Goal: Transaction & Acquisition: Purchase product/service

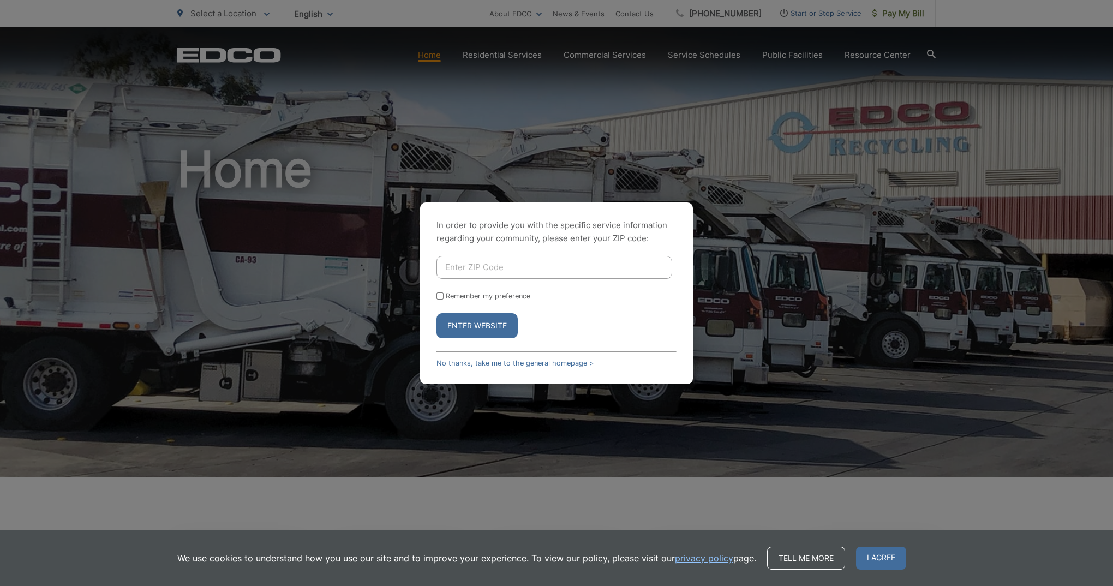
click at [462, 267] on input "Enter ZIP Code" at bounding box center [554, 267] width 236 height 23
type input "92020"
click at [481, 324] on button "Enter Website" at bounding box center [476, 325] width 81 height 25
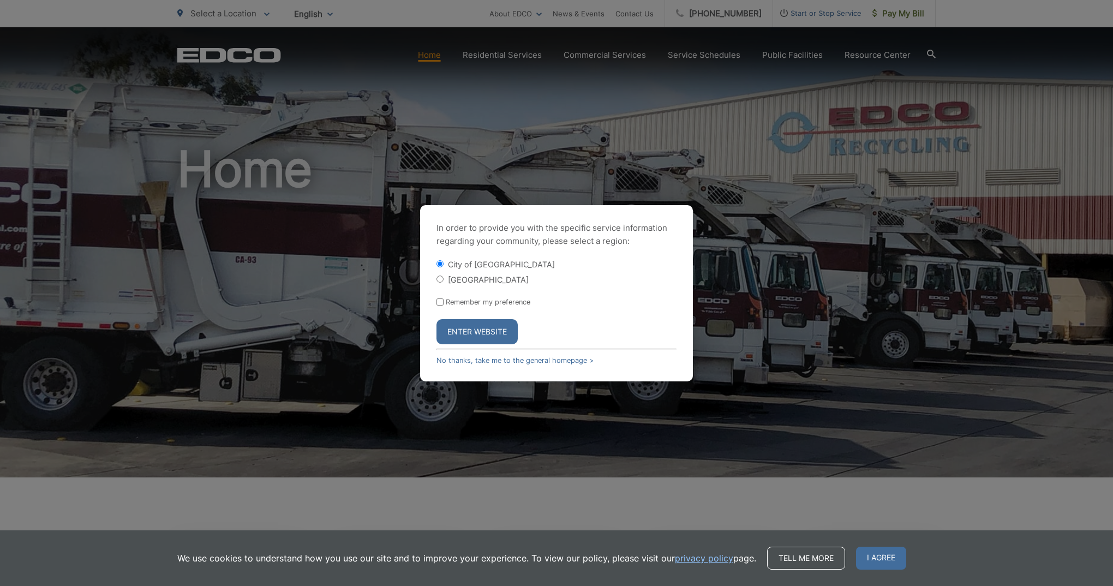
click at [481, 324] on button "Enter Website" at bounding box center [476, 331] width 81 height 25
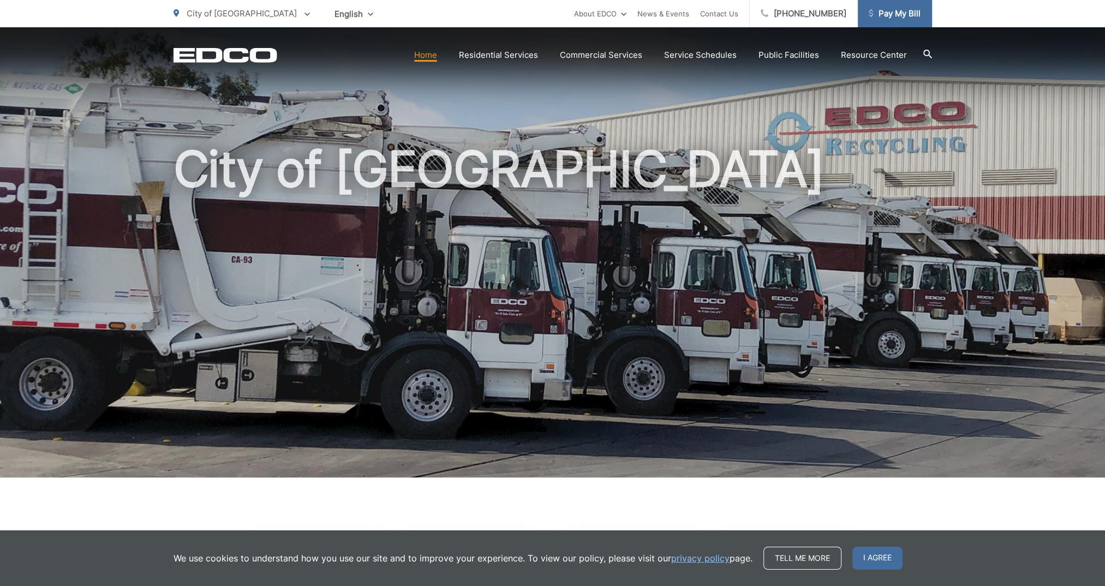
click at [900, 11] on span "Pay My Bill" at bounding box center [895, 13] width 52 height 13
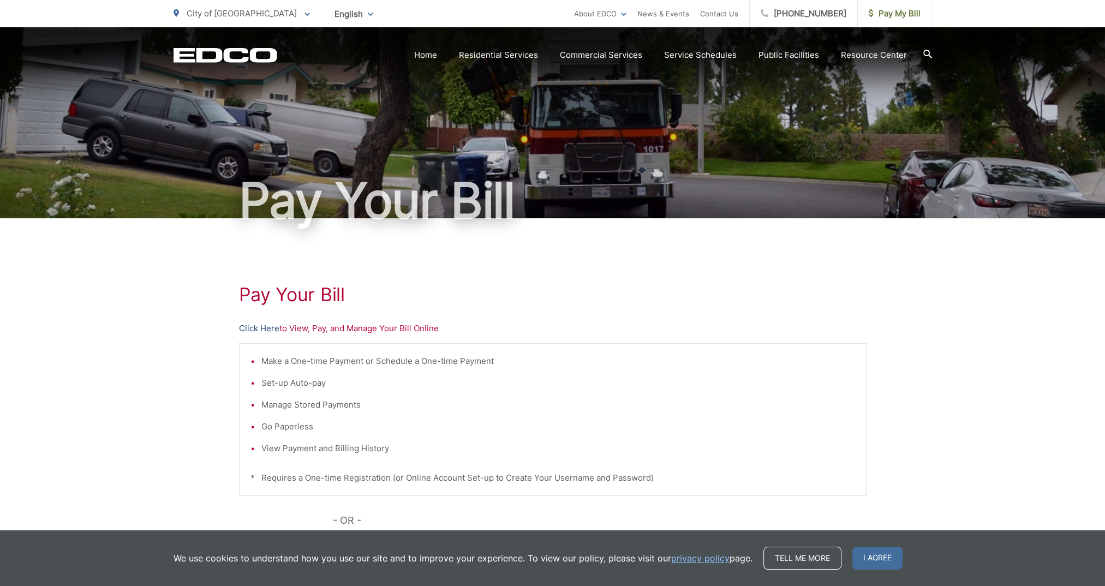
click at [266, 331] on link "Click Here" at bounding box center [259, 328] width 40 height 13
click at [258, 327] on link "Click Here" at bounding box center [259, 328] width 40 height 13
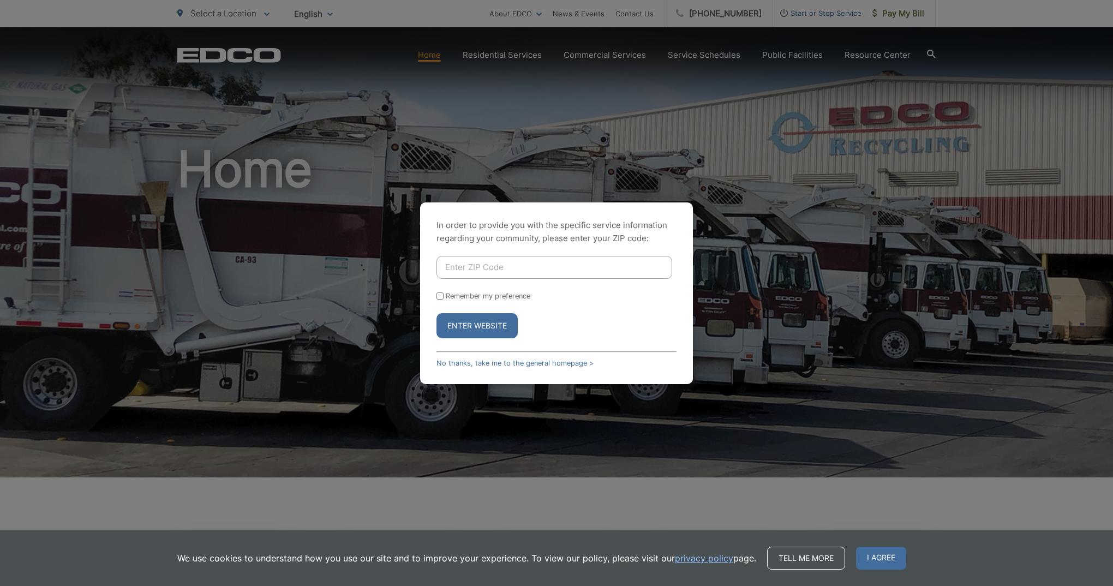
click at [469, 267] on input "Enter ZIP Code" at bounding box center [554, 267] width 236 height 23
type input "92020"
click at [490, 328] on button "Enter Website" at bounding box center [476, 325] width 81 height 25
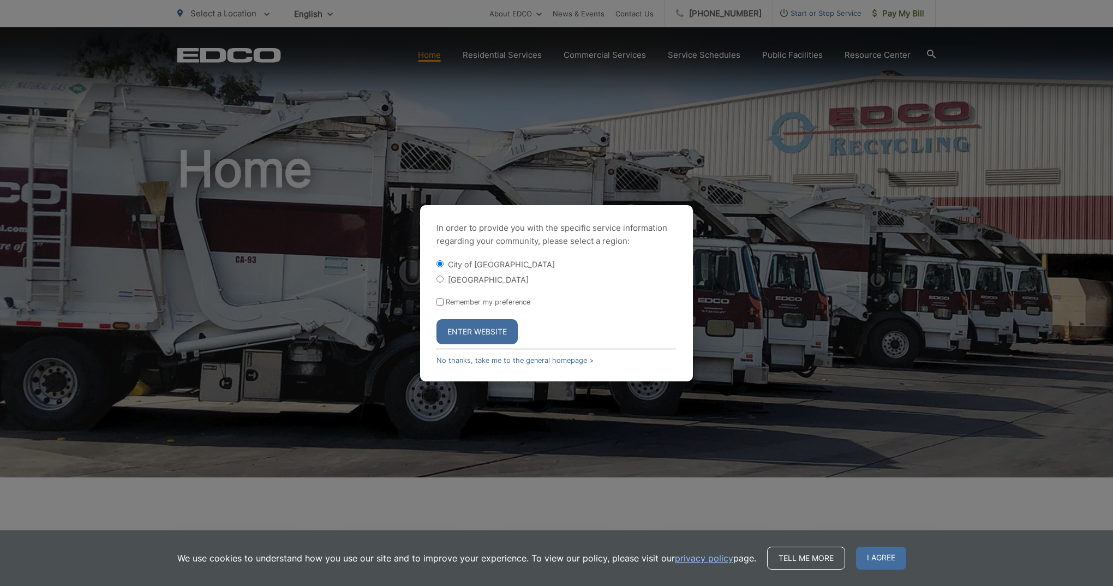
click at [490, 328] on button "Enter Website" at bounding box center [476, 331] width 81 height 25
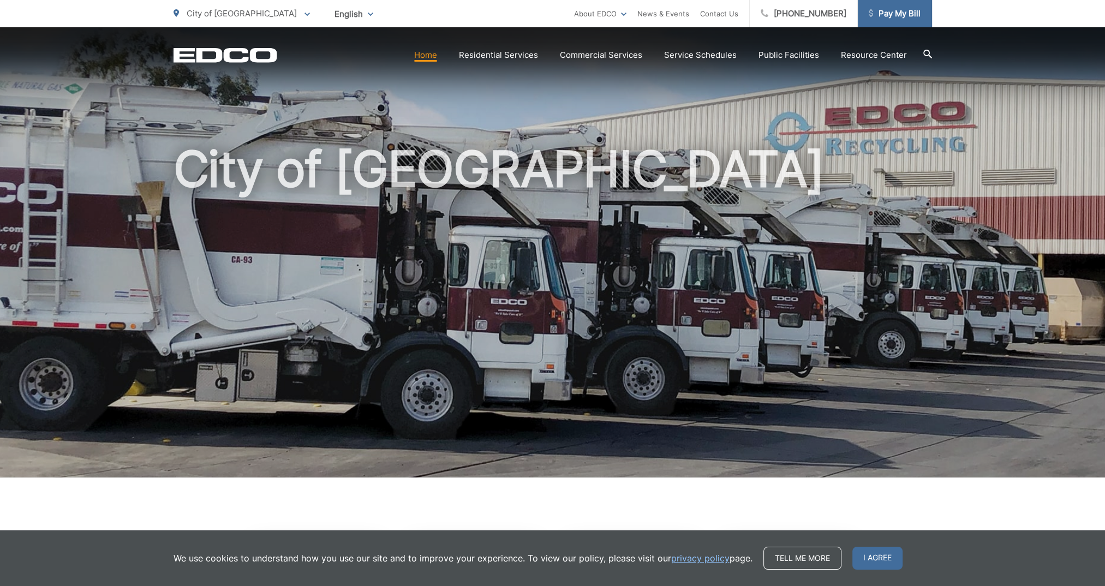
click at [899, 11] on span "Pay My Bill" at bounding box center [895, 13] width 52 height 13
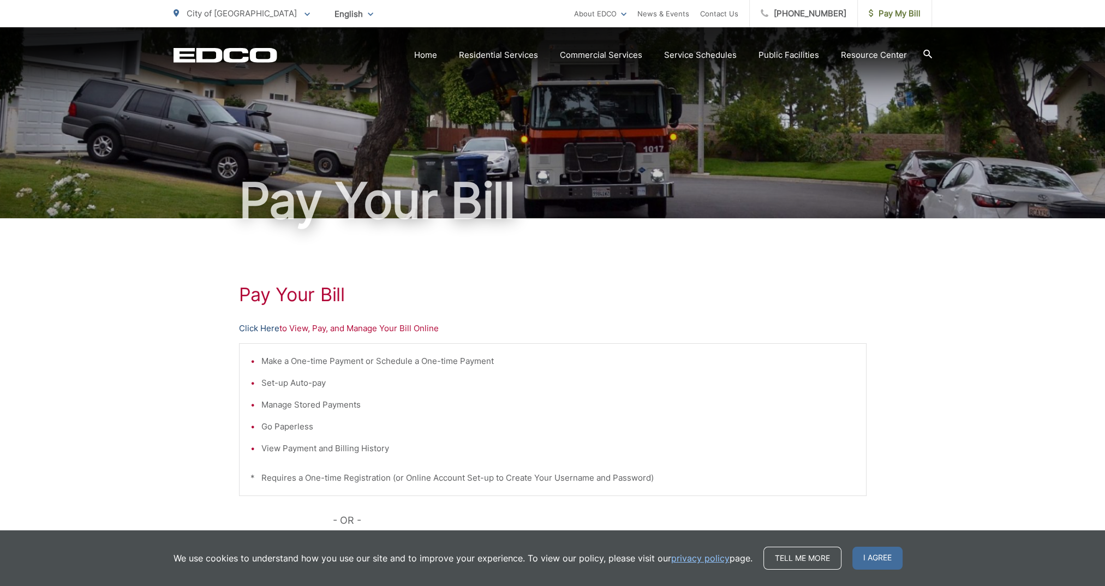
click at [266, 326] on link "Click Here" at bounding box center [259, 328] width 40 height 13
